Goal: Task Accomplishment & Management: Use online tool/utility

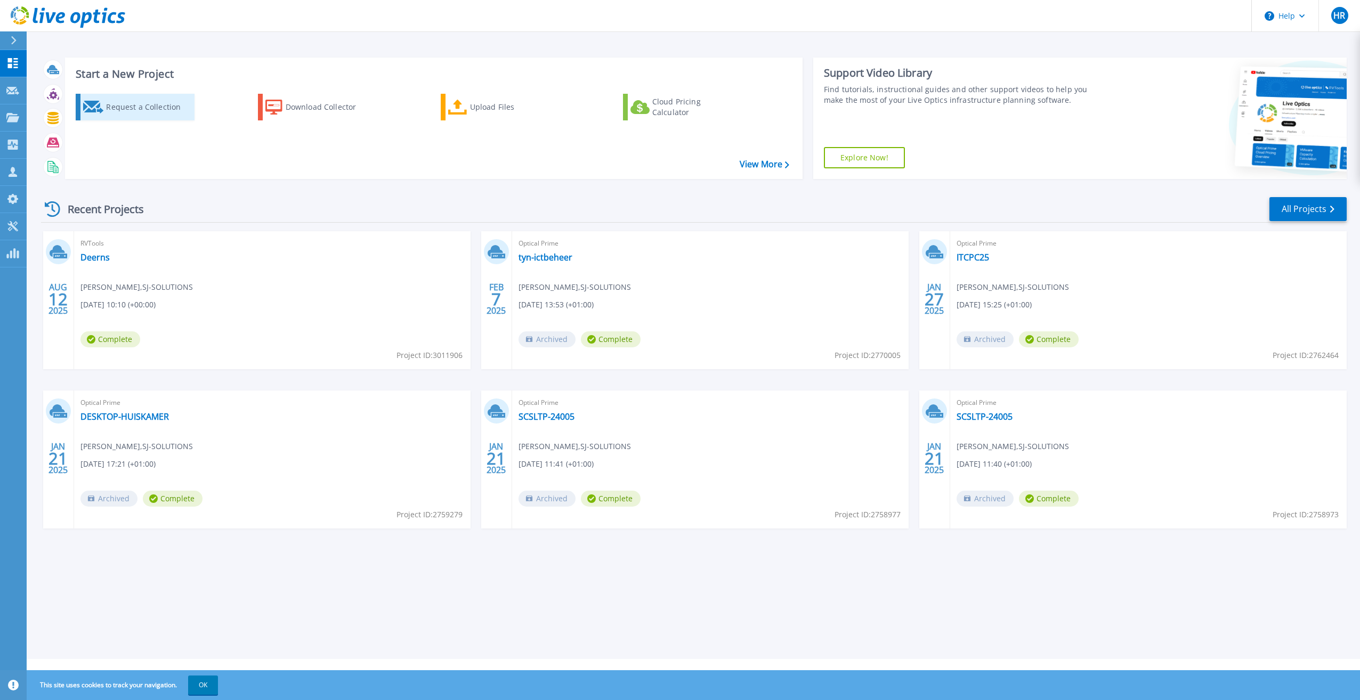
click at [135, 108] on div "Request a Collection" at bounding box center [148, 106] width 85 height 21
click at [502, 118] on link "Upload Files" at bounding box center [500, 107] width 119 height 27
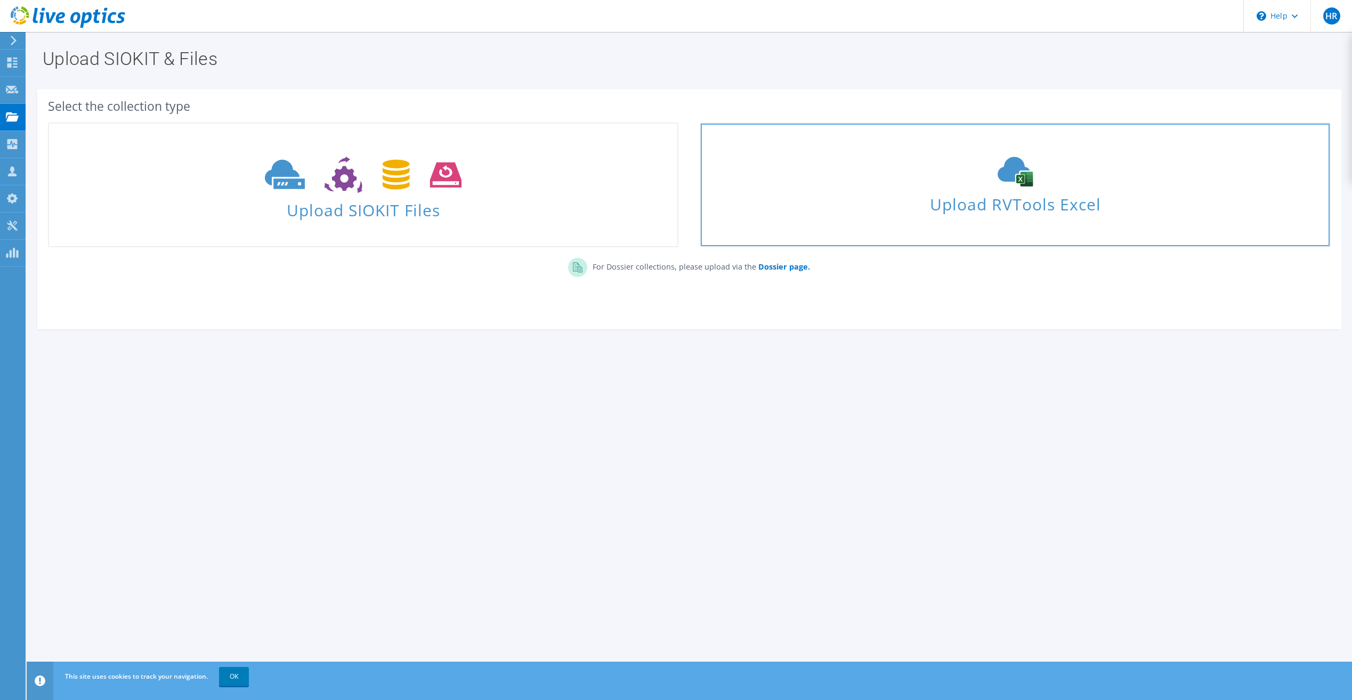
click at [1043, 177] on icon at bounding box center [1015, 172] width 160 height 30
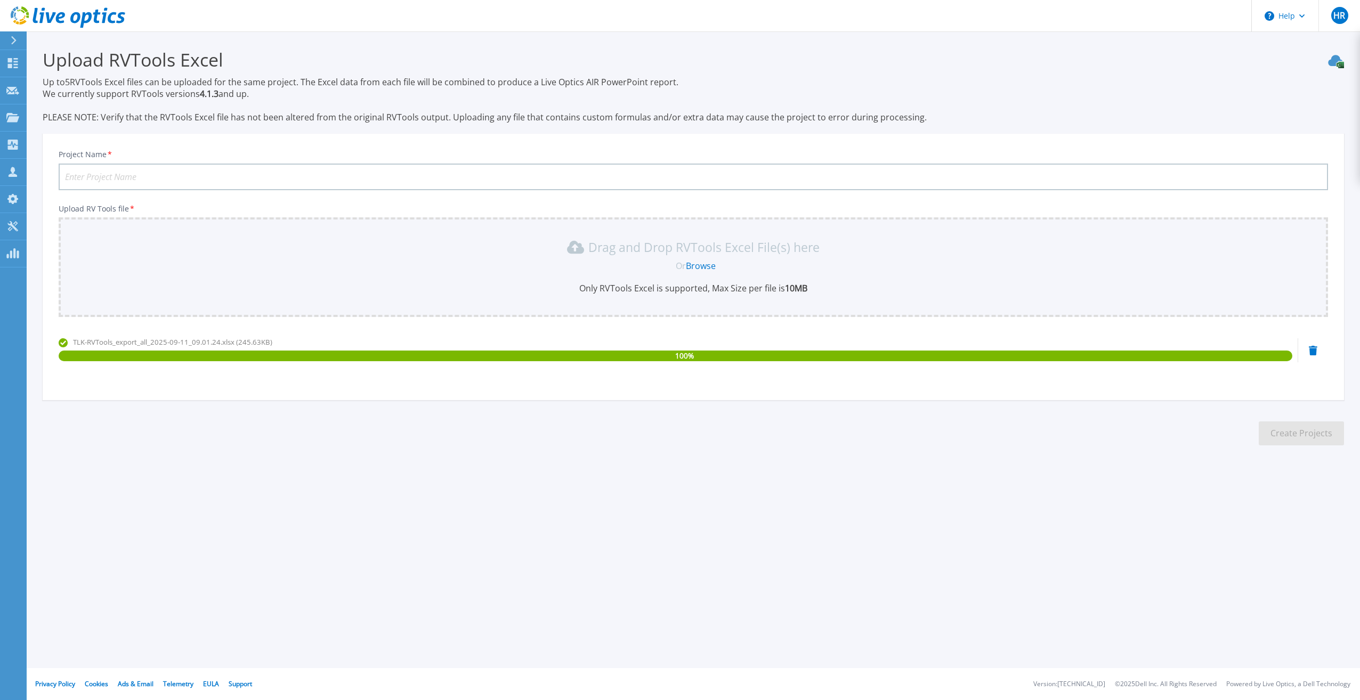
click at [586, 180] on input "Project Name *" at bounding box center [694, 177] width 1270 height 27
type input "TLK 2025"
click at [1295, 425] on button "Create Projects" at bounding box center [1301, 434] width 85 height 24
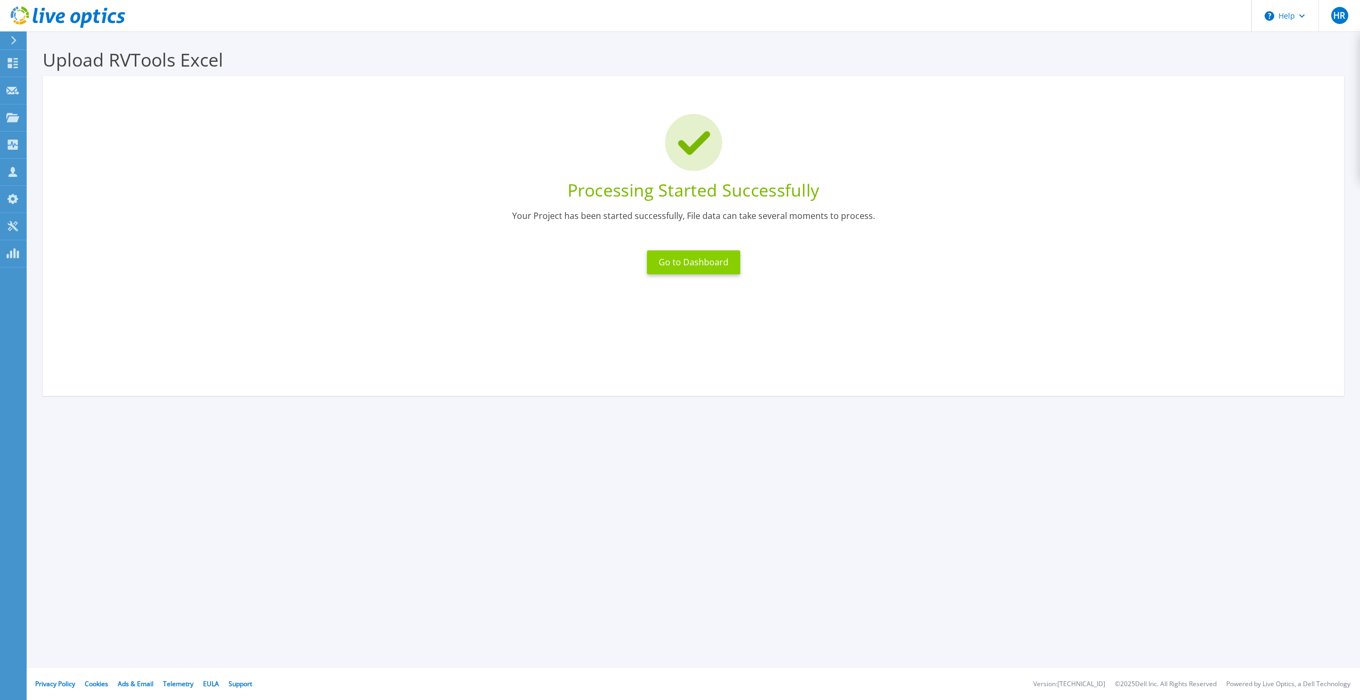
drag, startPoint x: 705, startPoint y: 263, endPoint x: 712, endPoint y: 263, distance: 6.9
click at [705, 263] on button "Go to Dashboard" at bounding box center [693, 263] width 93 height 24
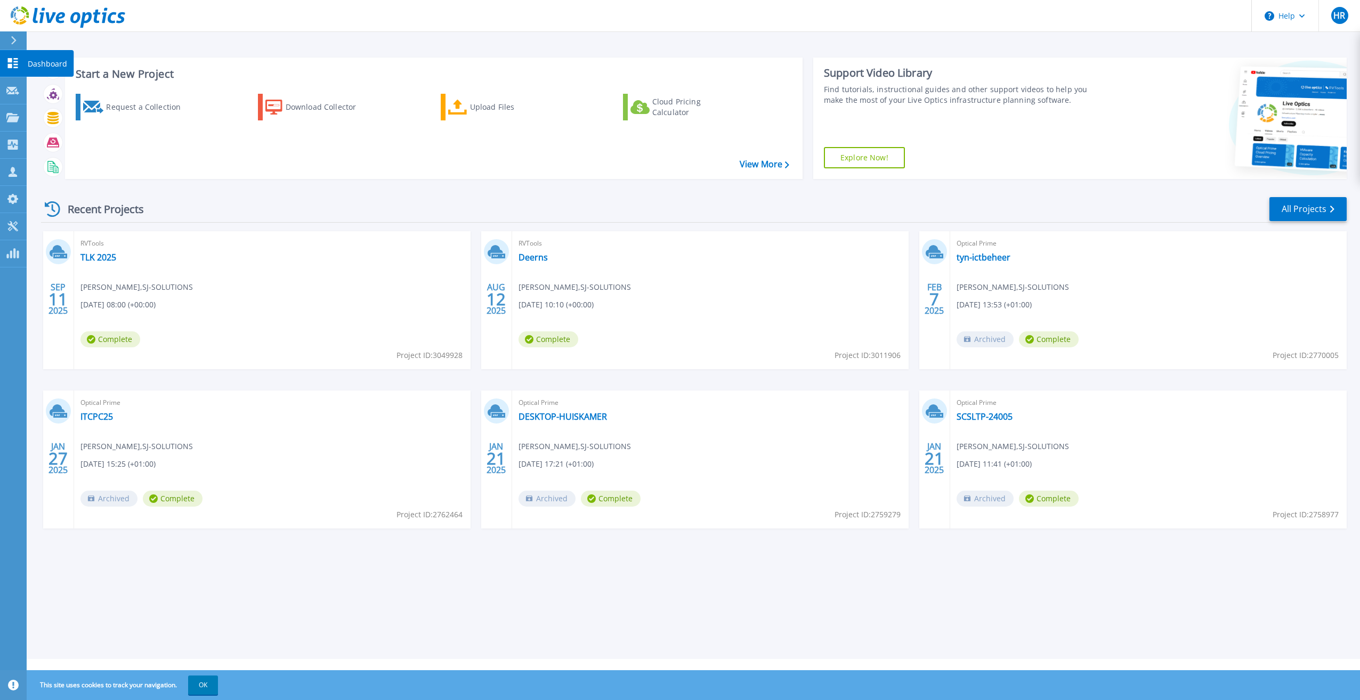
click at [8, 70] on link "Dashboard Dashboard" at bounding box center [13, 63] width 27 height 27
click at [103, 261] on link "TLK 2025" at bounding box center [98, 257] width 36 height 11
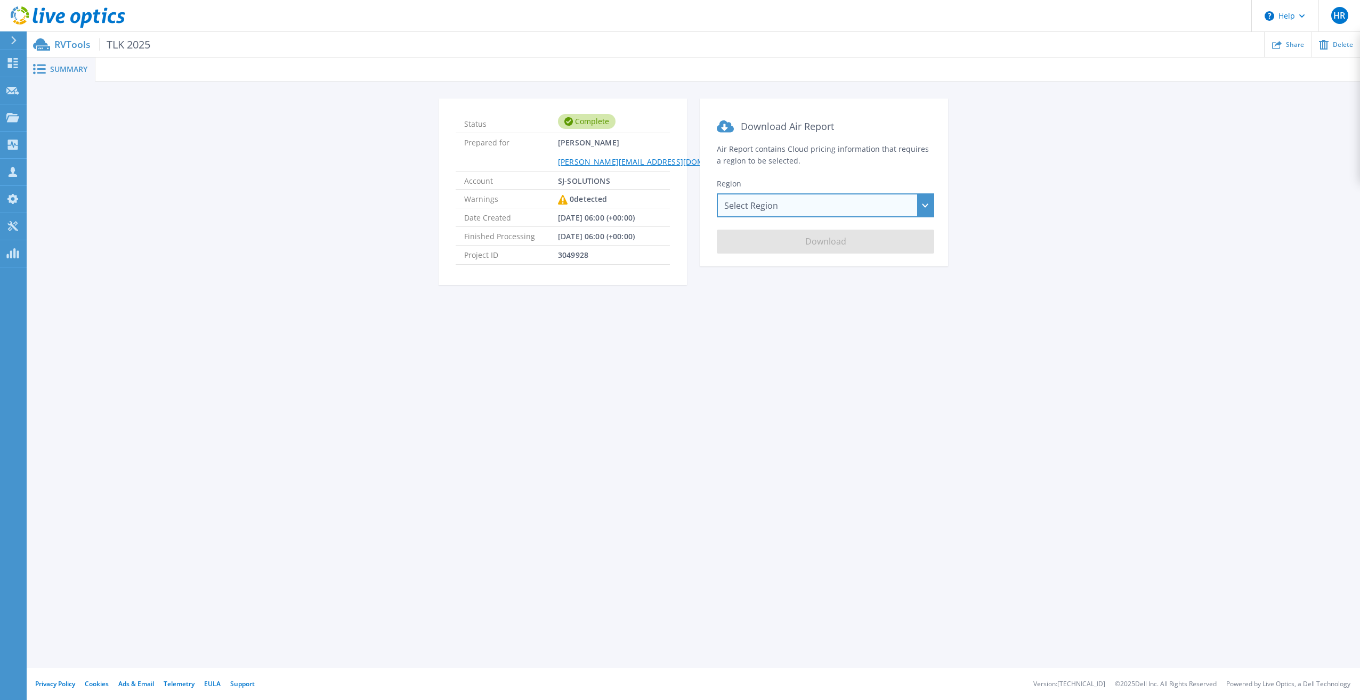
click at [926, 209] on div "Select Region [GEOGRAPHIC_DATA] ([GEOGRAPHIC_DATA]) [GEOGRAPHIC_DATA] ([GEOGRAP…" at bounding box center [825, 205] width 217 height 24
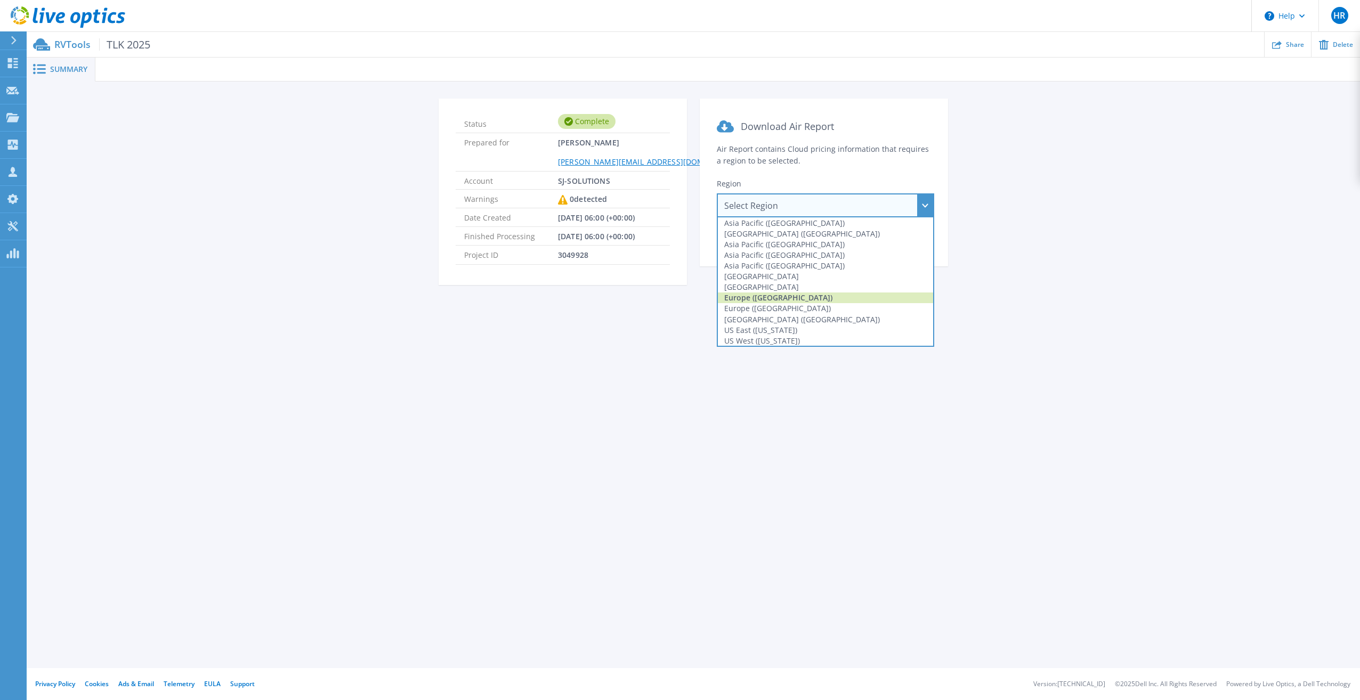
click at [767, 297] on div "Europe ([GEOGRAPHIC_DATA])" at bounding box center [825, 298] width 215 height 11
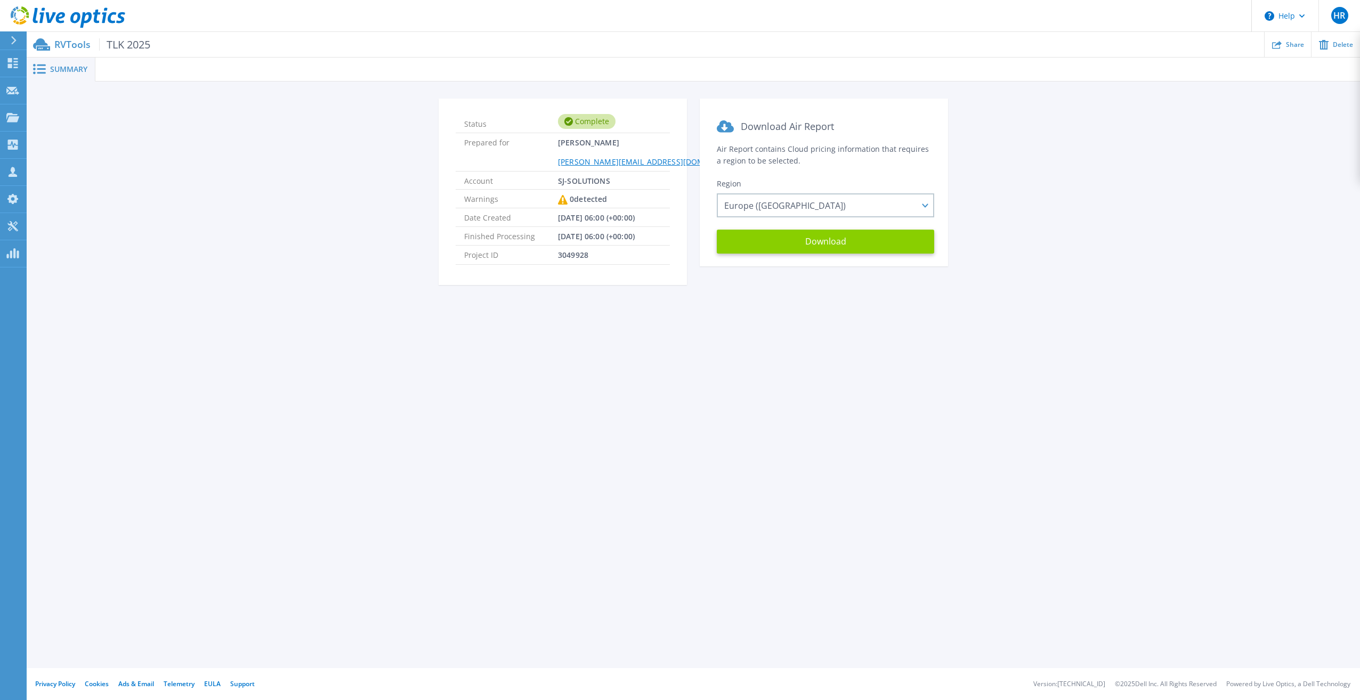
click at [859, 242] on button "Download" at bounding box center [825, 242] width 217 height 24
